Goal: Navigation & Orientation: Understand site structure

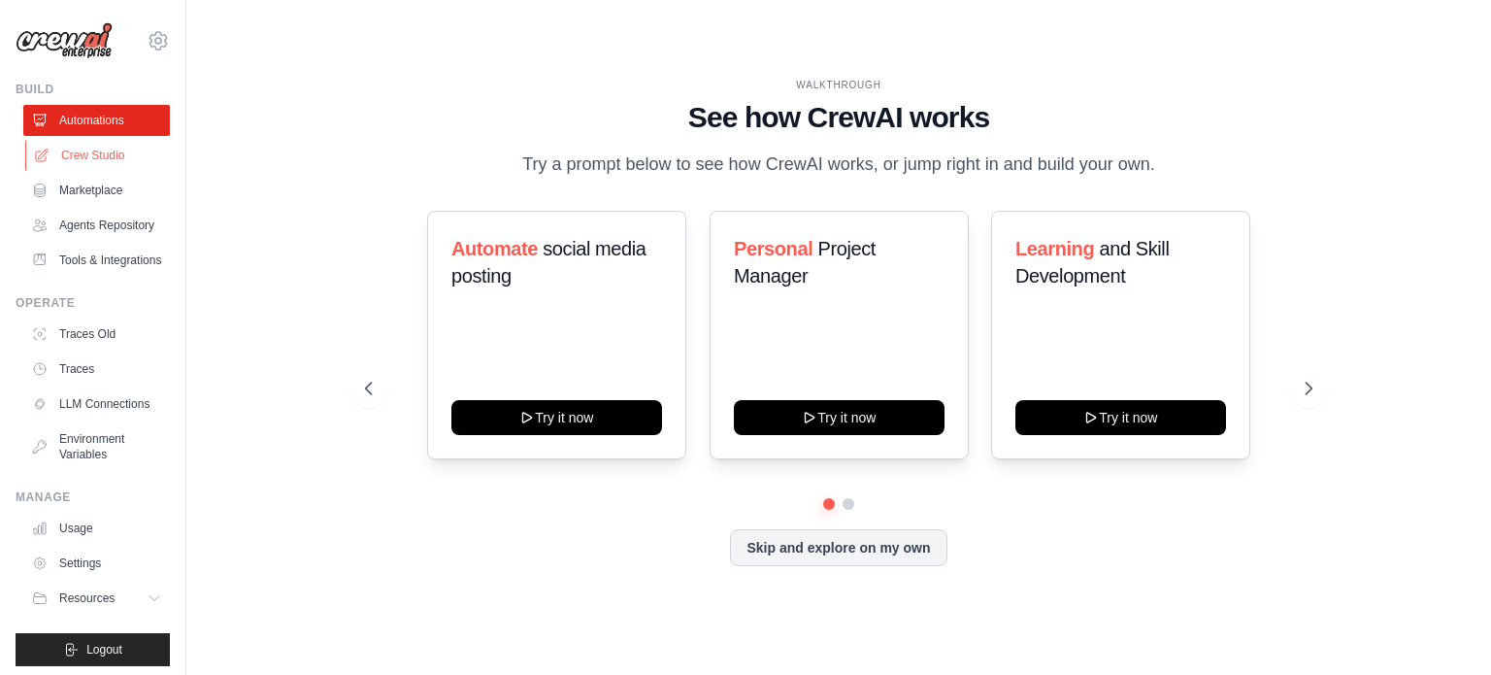
click at [137, 147] on link "Crew Studio" at bounding box center [98, 155] width 147 height 31
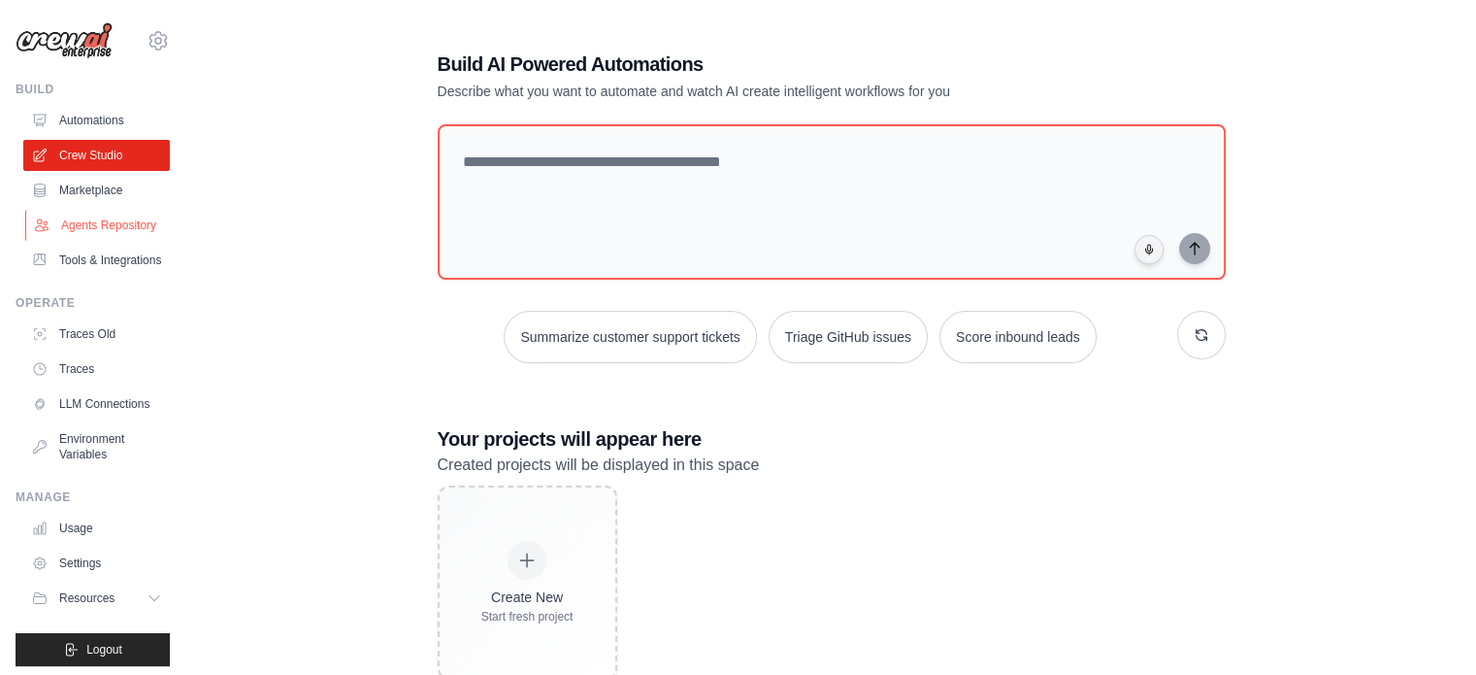
click at [128, 236] on link "Agents Repository" at bounding box center [98, 225] width 147 height 31
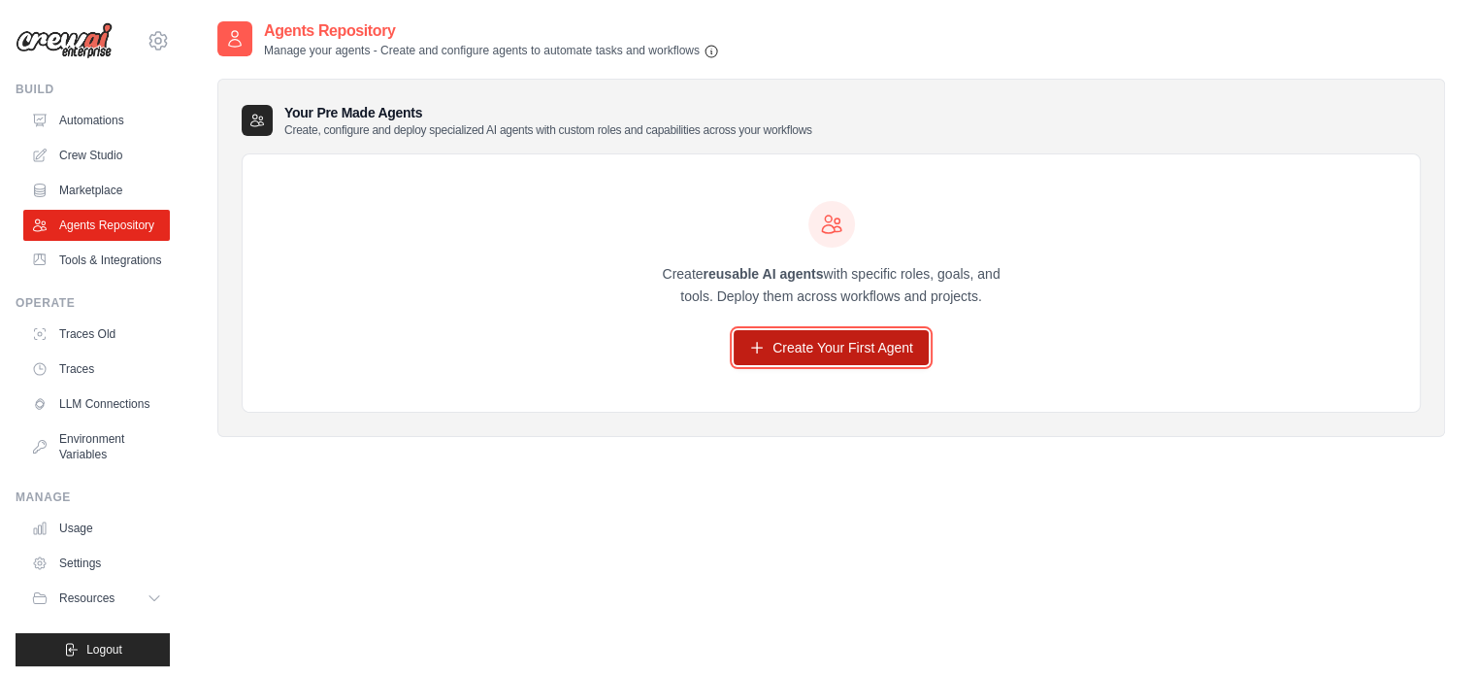
click at [791, 357] on link "Create Your First Agent" at bounding box center [831, 347] width 195 height 35
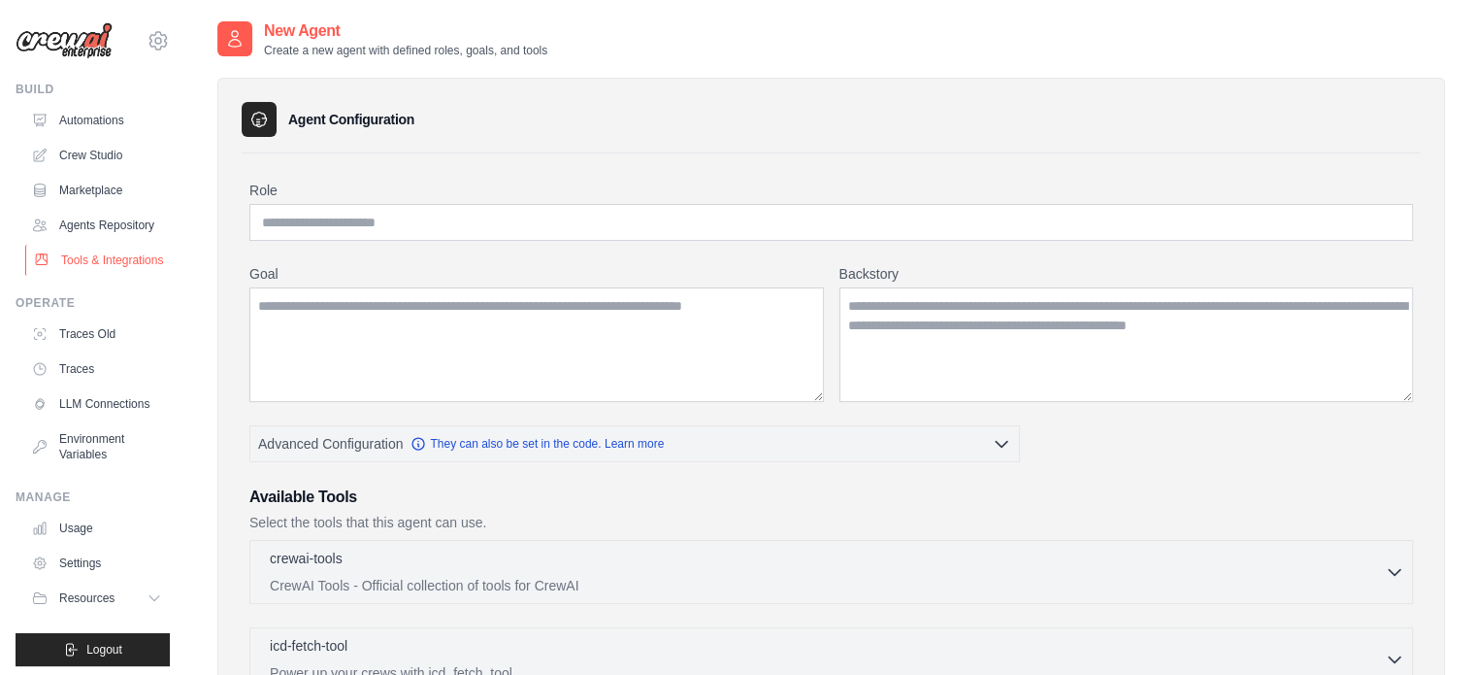
click at [86, 272] on link "Tools & Integrations" at bounding box center [98, 260] width 147 height 31
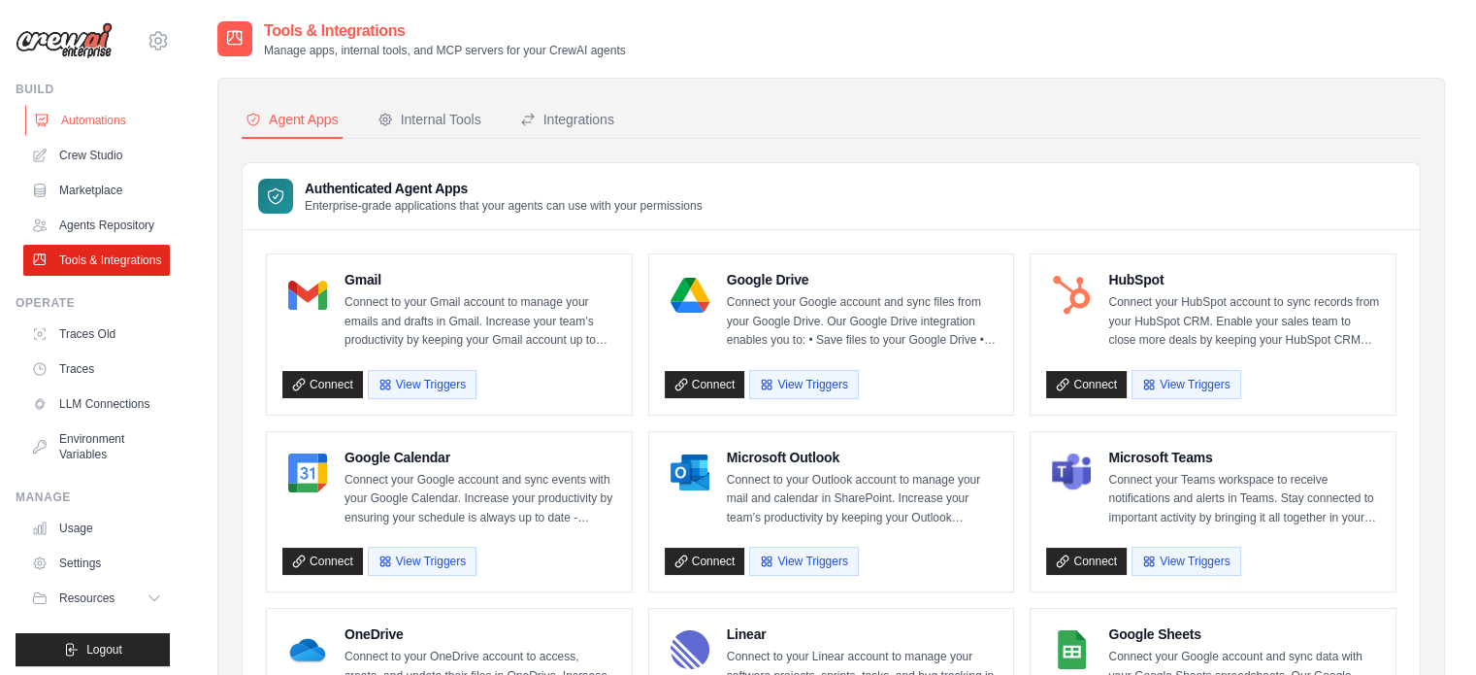
click at [93, 127] on link "Automations" at bounding box center [98, 120] width 147 height 31
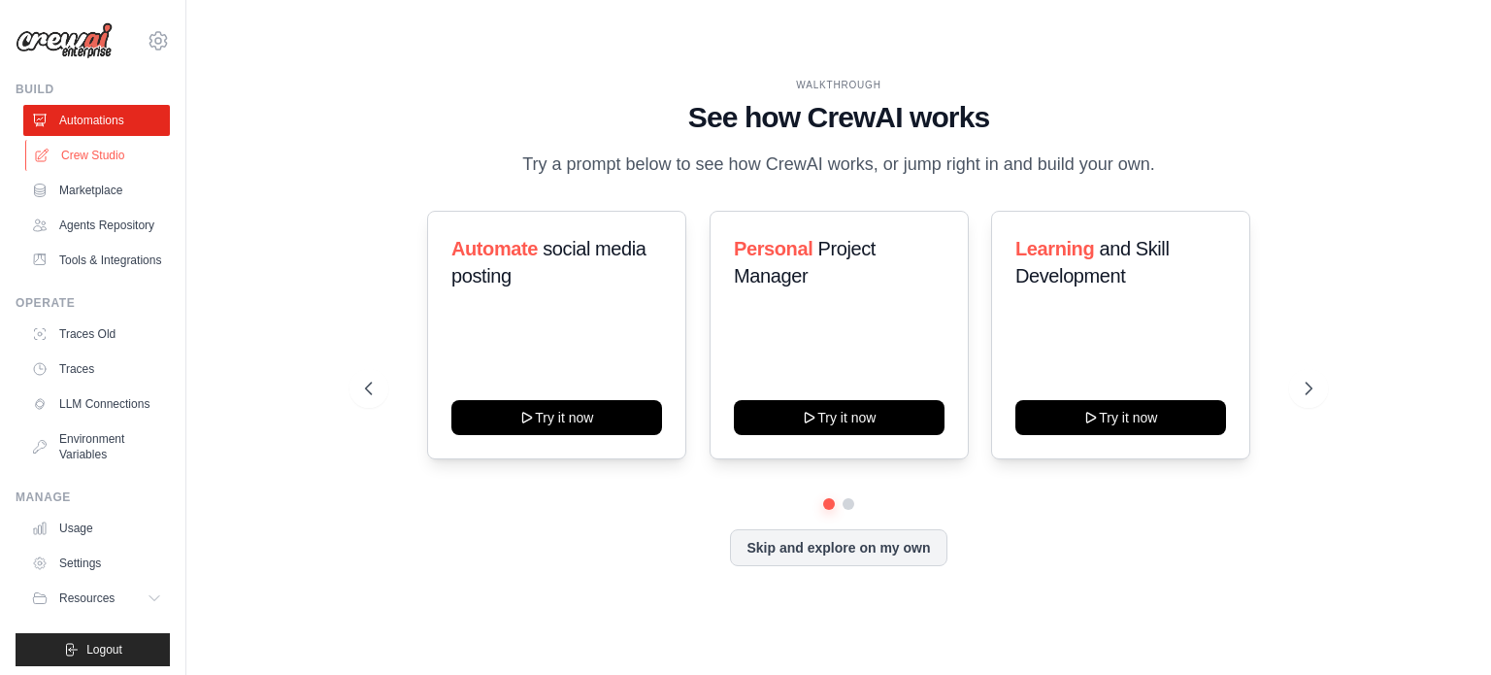
click at [90, 157] on link "Crew Studio" at bounding box center [98, 155] width 147 height 31
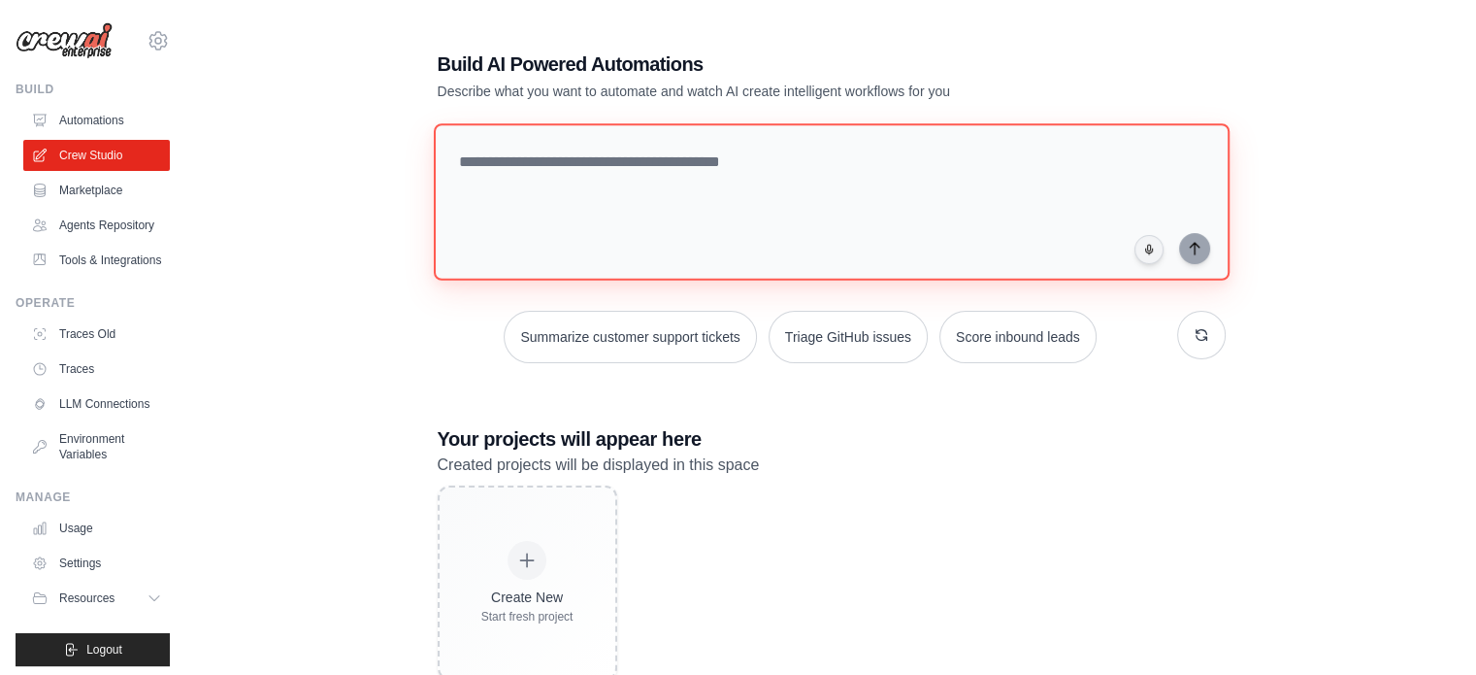
click at [563, 150] on textarea at bounding box center [831, 201] width 796 height 157
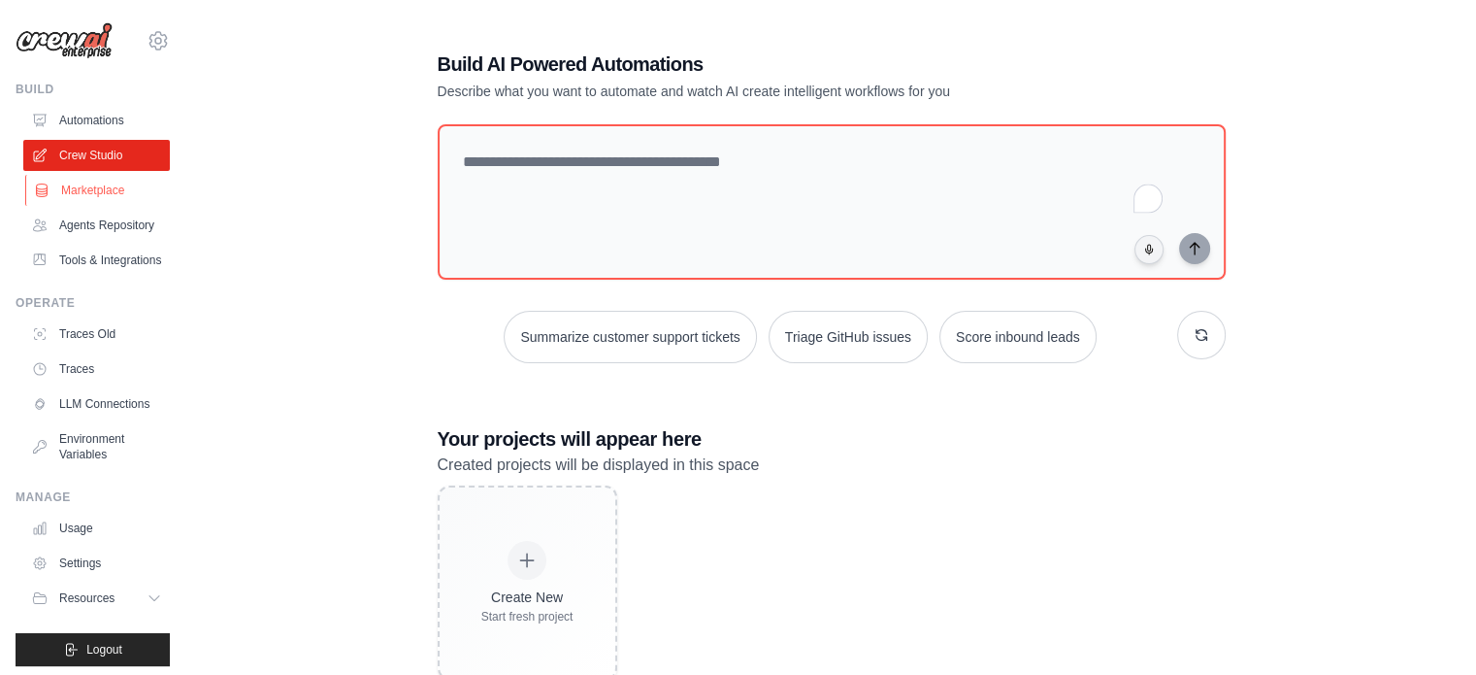
click at [103, 200] on link "Marketplace" at bounding box center [98, 190] width 147 height 31
